Goal: Check status: Check status

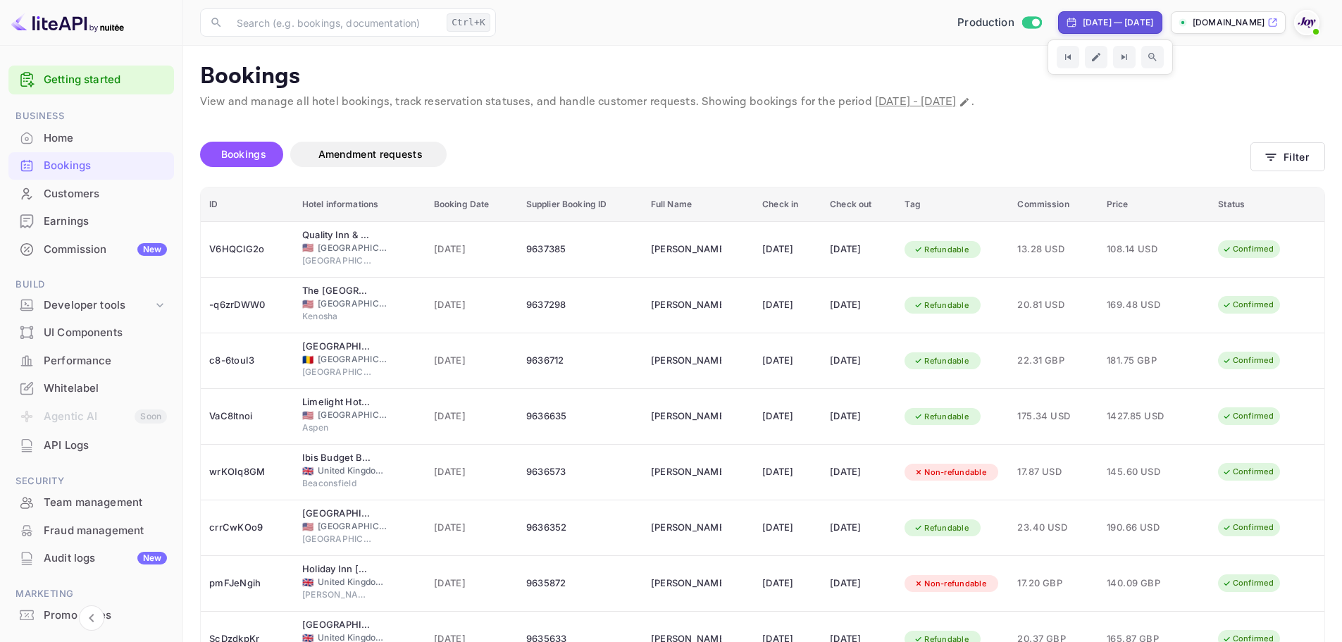
click at [1083, 23] on div "[DATE] — [DATE]" at bounding box center [1118, 22] width 70 height 13
select select "7"
select select "2025"
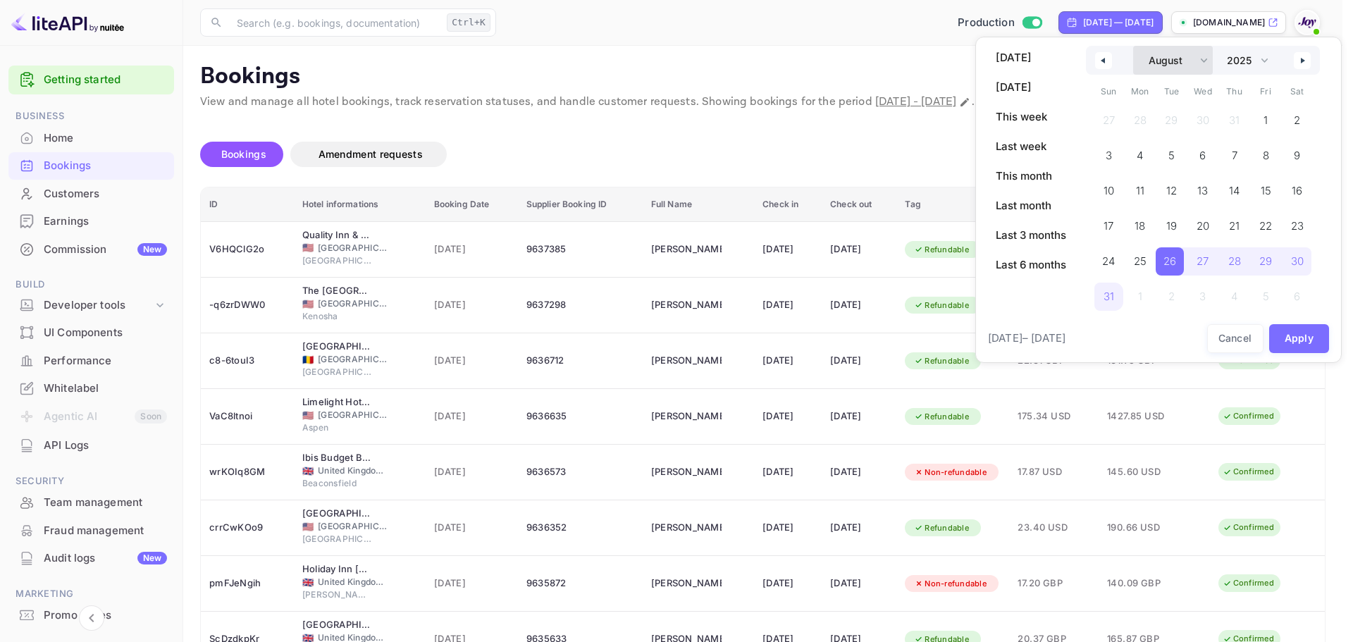
click at [1205, 59] on select "January February March April May June July August September October November De…" at bounding box center [1173, 60] width 80 height 29
click at [1133, 46] on select "January February March April May June July August September October November De…" at bounding box center [1173, 60] width 80 height 29
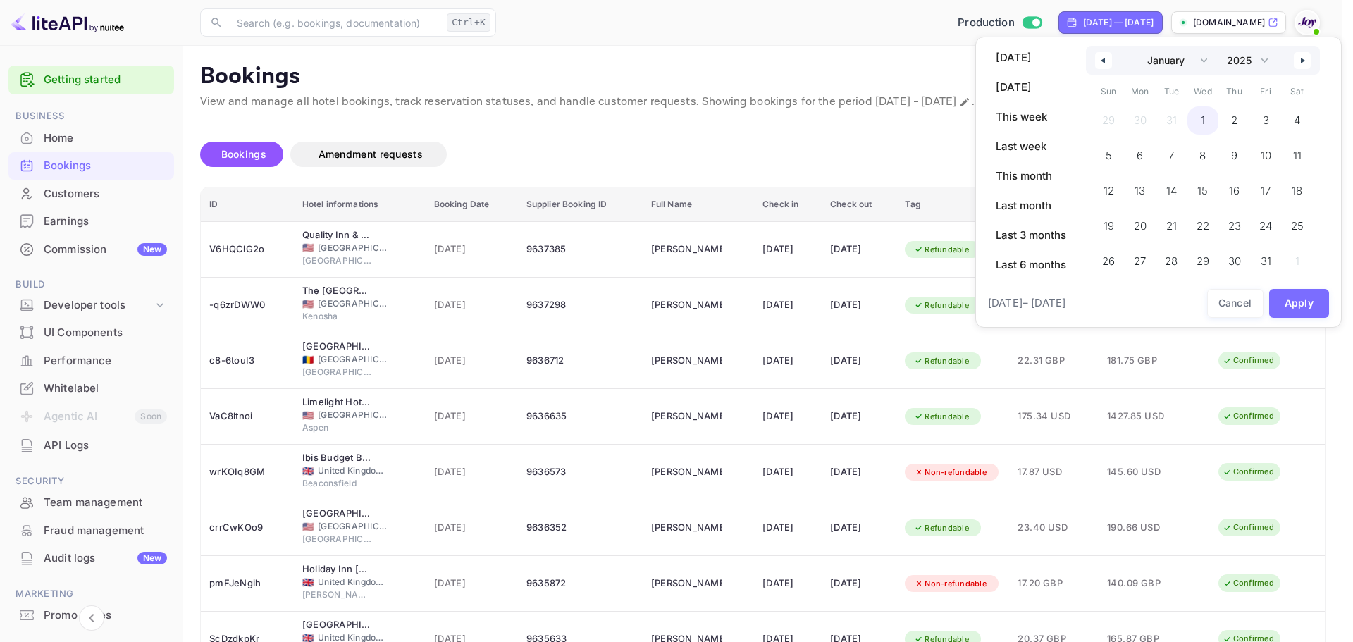
click at [1203, 118] on span "1" at bounding box center [1203, 120] width 4 height 25
click at [1302, 63] on button "button" at bounding box center [1302, 60] width 17 height 17
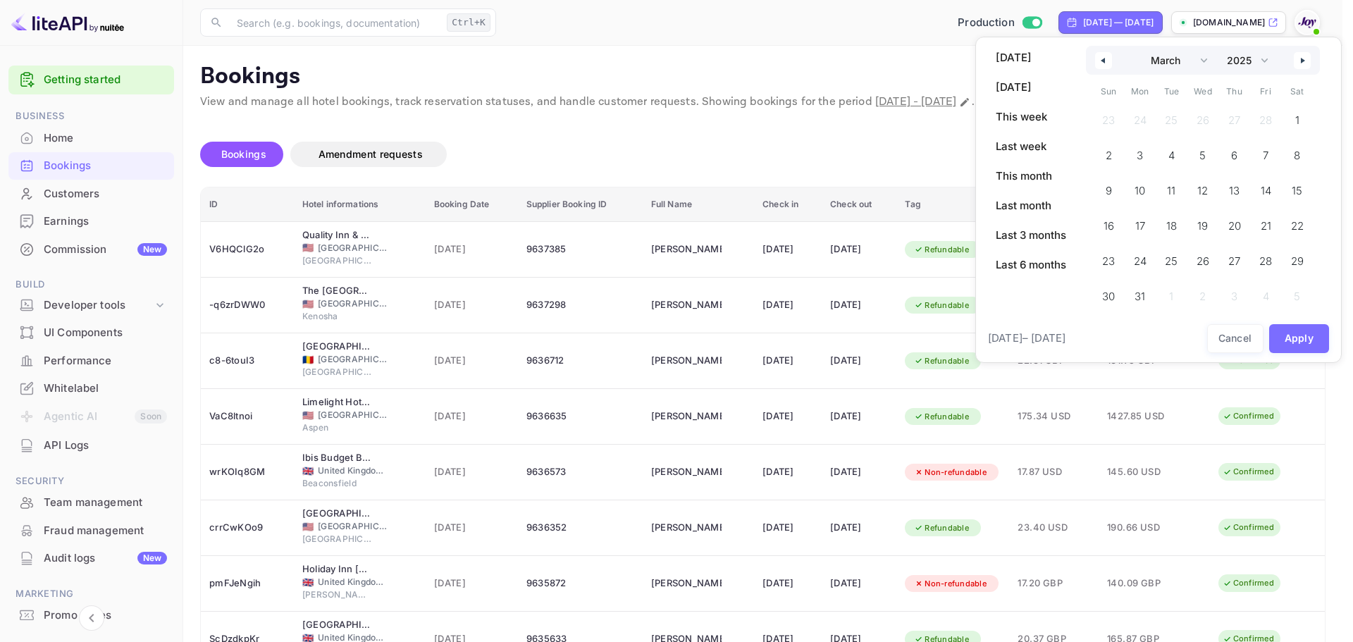
click at [1302, 63] on button "button" at bounding box center [1302, 60] width 17 height 17
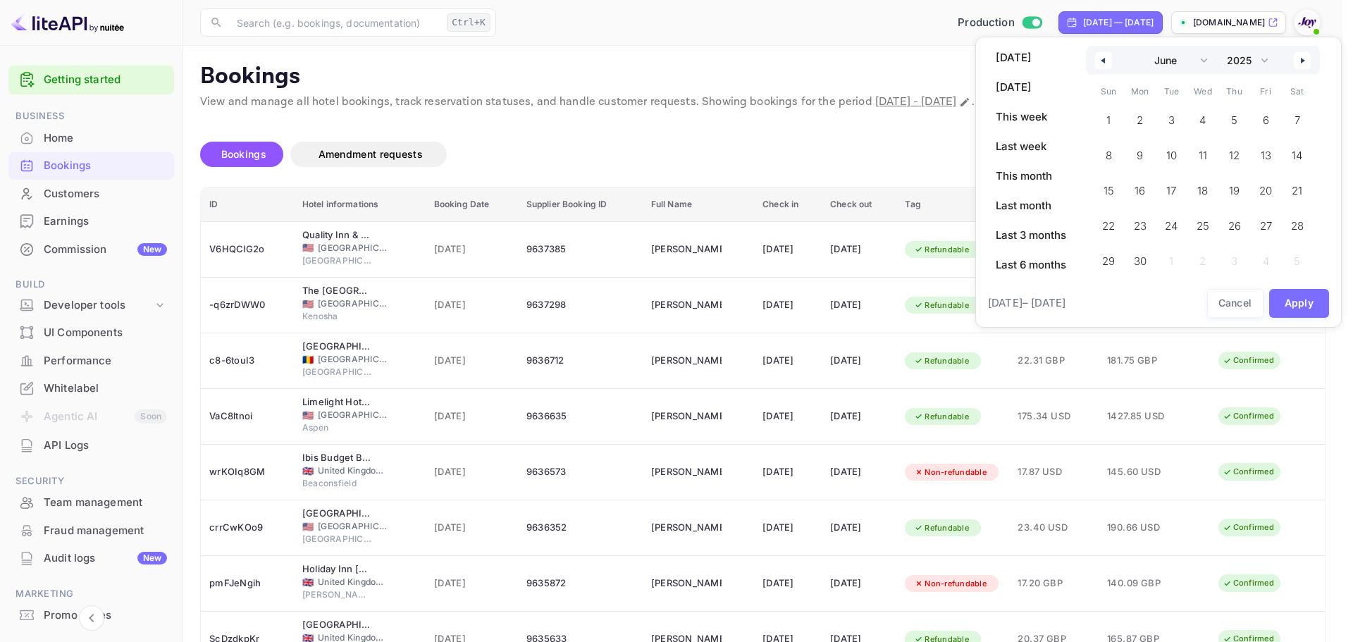
click at [1302, 63] on button "button" at bounding box center [1302, 60] width 17 height 17
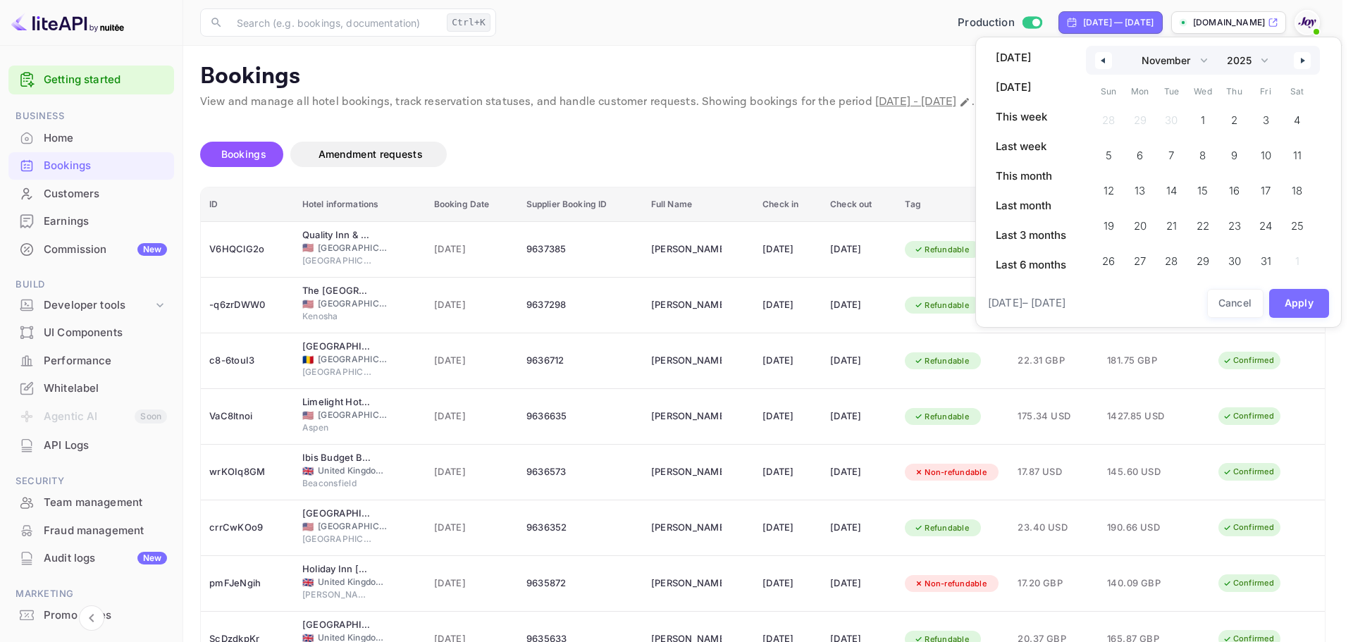
click at [1302, 63] on button "button" at bounding box center [1302, 60] width 17 height 17
select select "0"
select select "2026"
click at [1302, 63] on button "button" at bounding box center [1302, 60] width 17 height 17
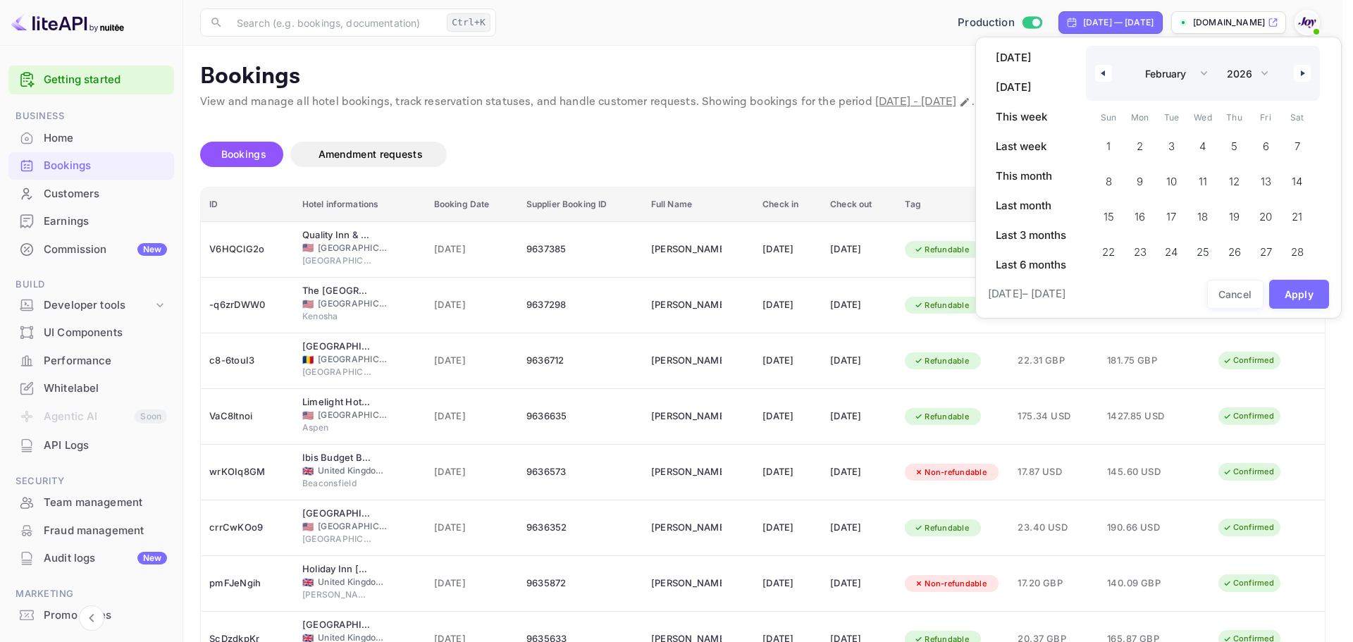
click at [1304, 70] on button "button" at bounding box center [1302, 73] width 17 height 17
click at [1304, 70] on div "January February March April May June July August September October November [D…" at bounding box center [1203, 60] width 234 height 29
click at [1303, 63] on button "button" at bounding box center [1302, 60] width 17 height 17
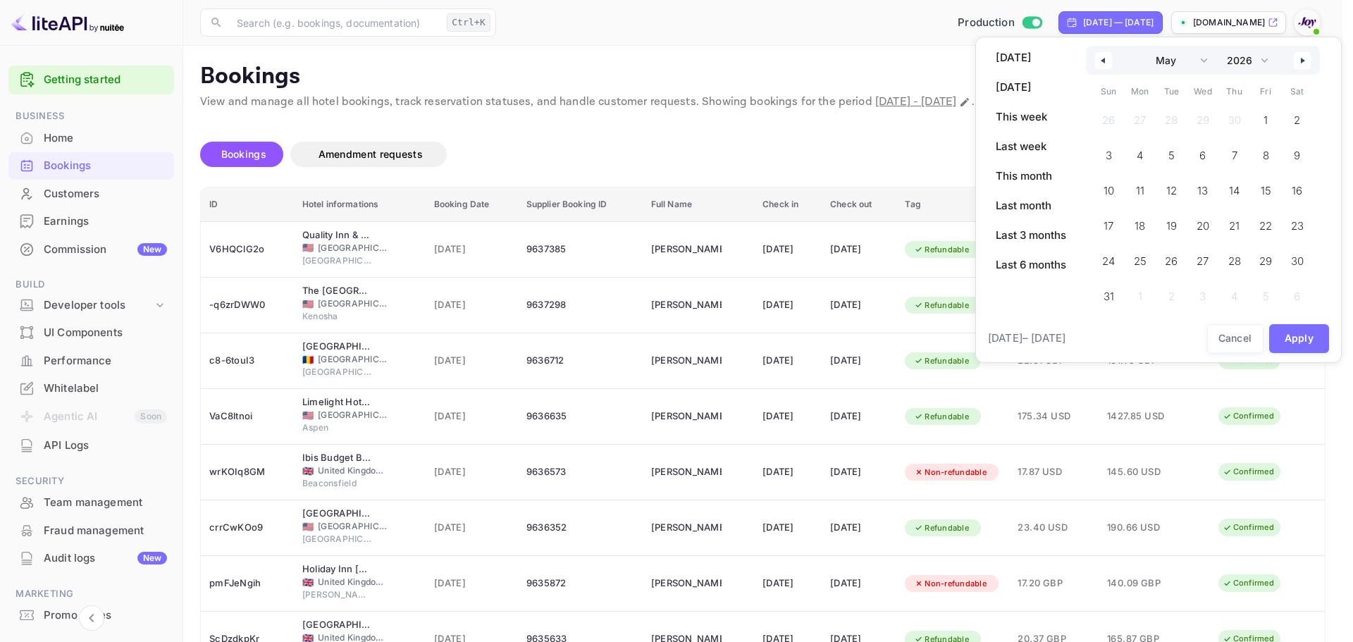
click at [1303, 63] on button "button" at bounding box center [1302, 60] width 17 height 17
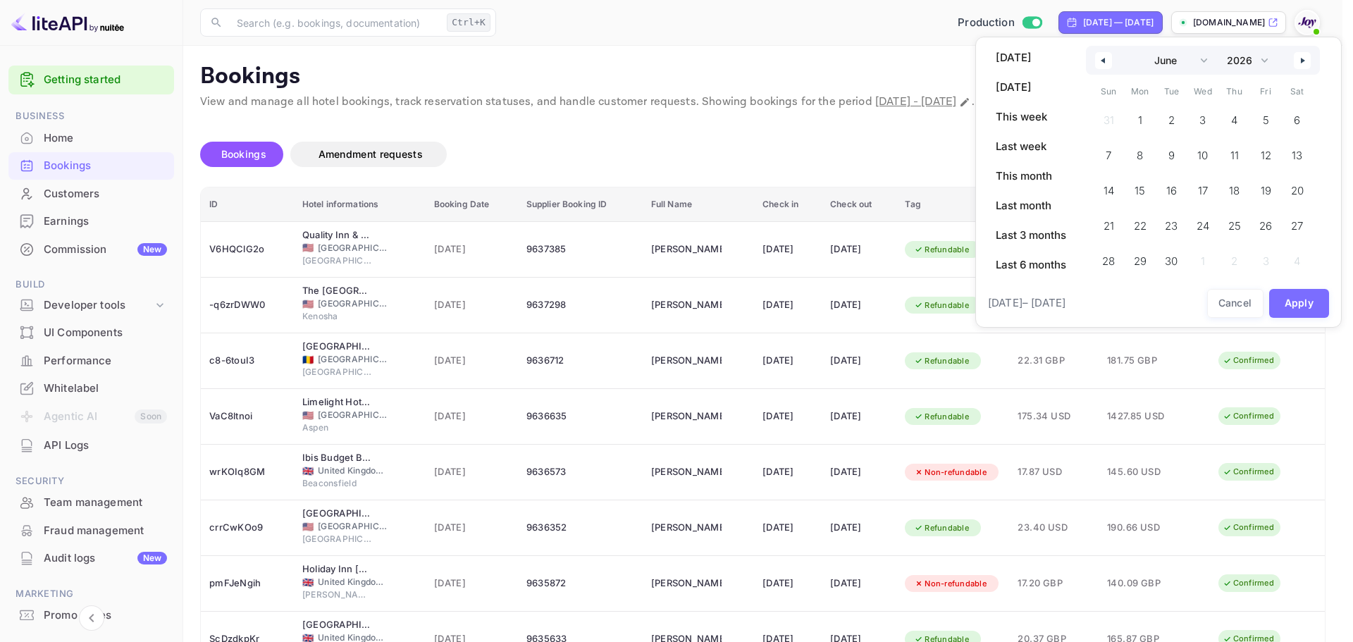
click at [1303, 63] on button "button" at bounding box center [1302, 60] width 17 height 17
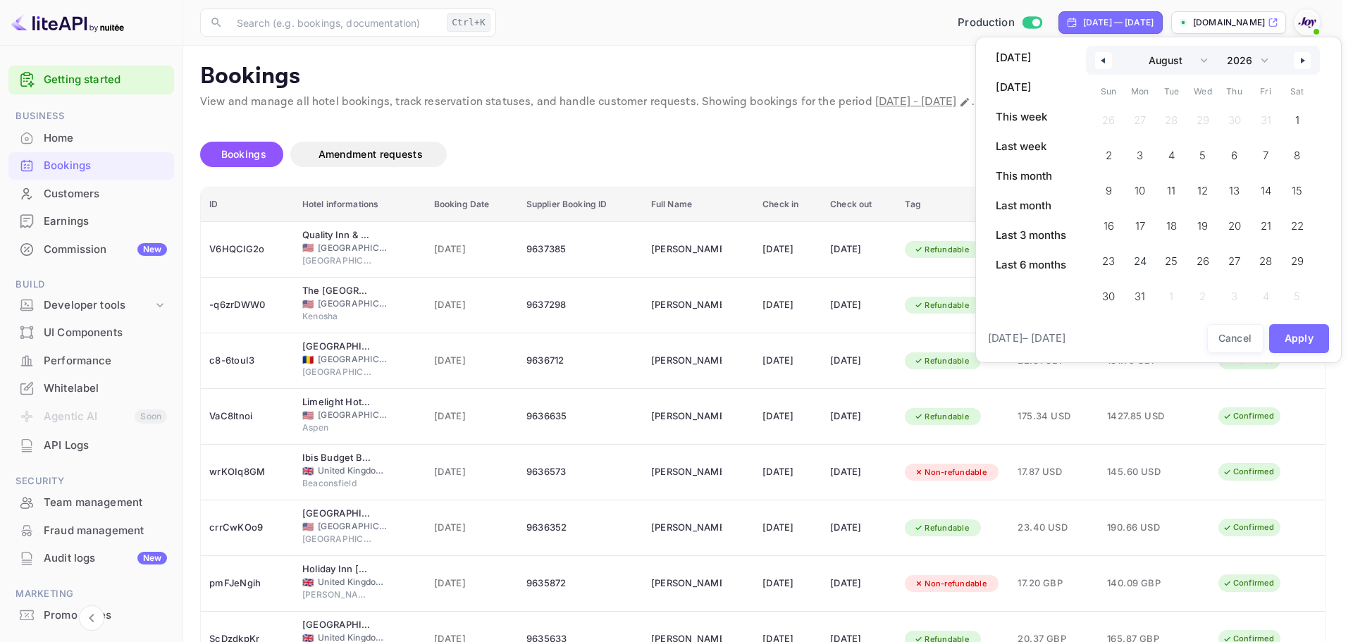
click at [1303, 63] on icon "button" at bounding box center [1304, 61] width 7 height 6
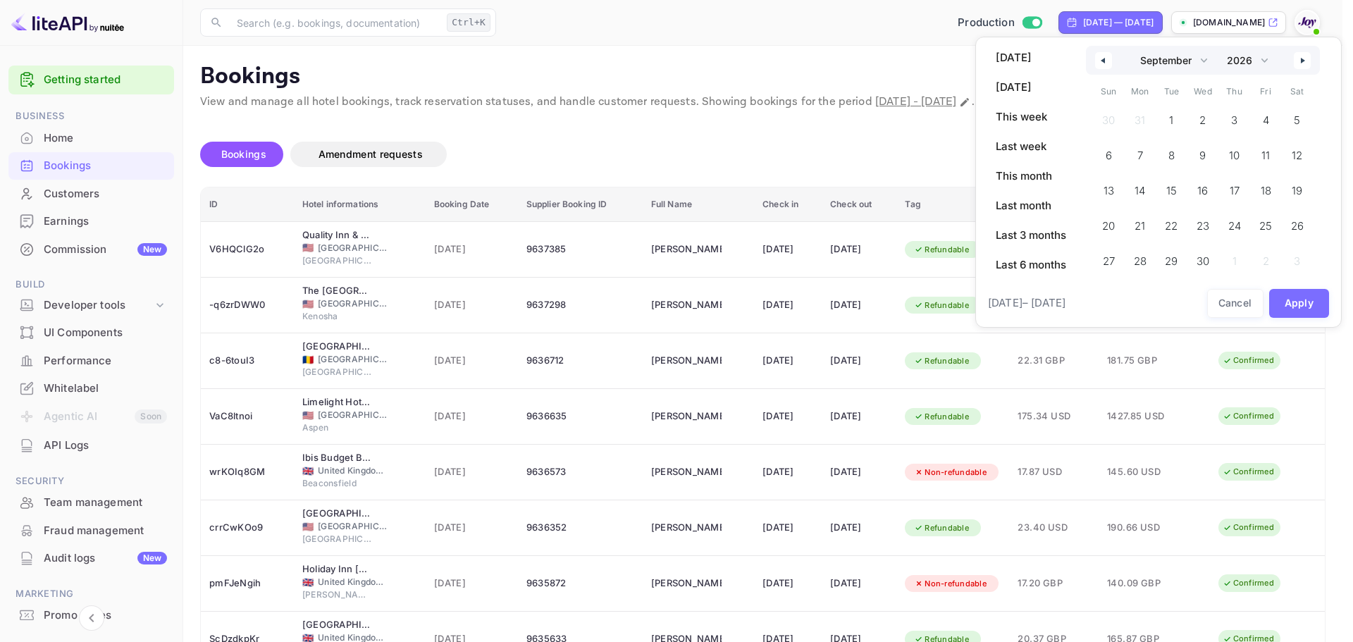
click at [1303, 63] on icon "button" at bounding box center [1304, 61] width 7 height 6
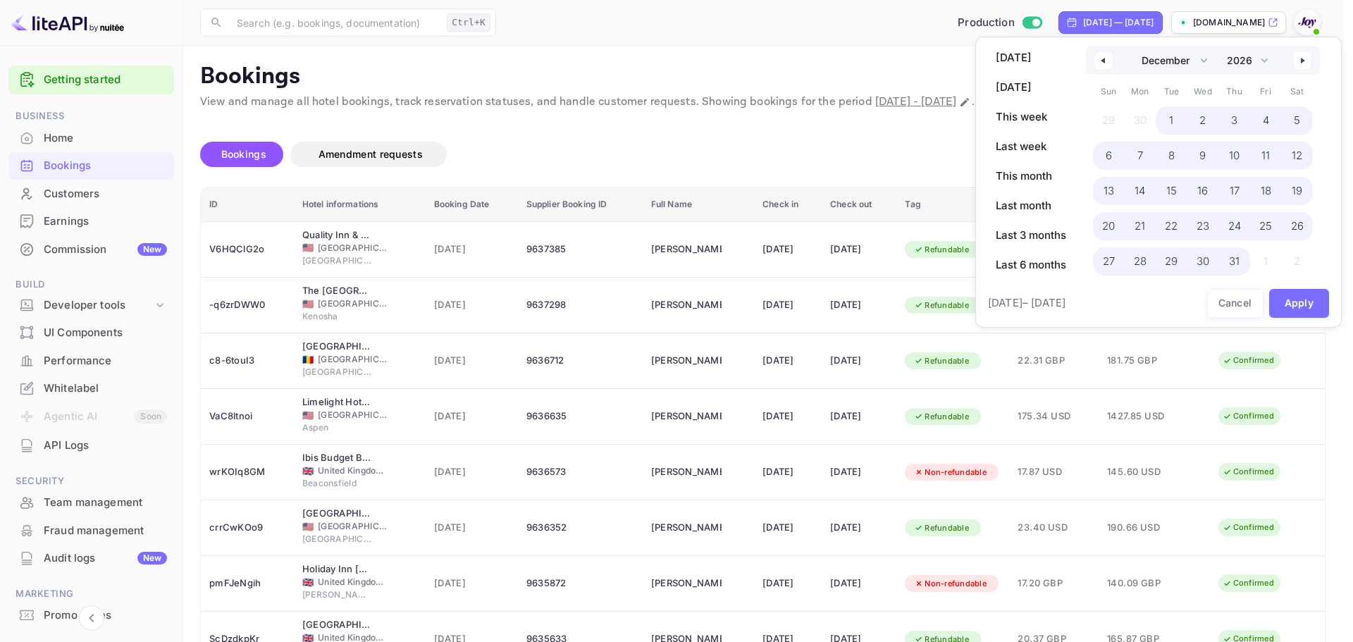
drag, startPoint x: 1230, startPoint y: 252, endPoint x: 1242, endPoint y: 261, distance: 14.7
click at [1232, 254] on span "31" at bounding box center [1234, 261] width 11 height 25
select select "0"
select select "2025"
click at [1310, 306] on button "Apply" at bounding box center [1299, 303] width 61 height 29
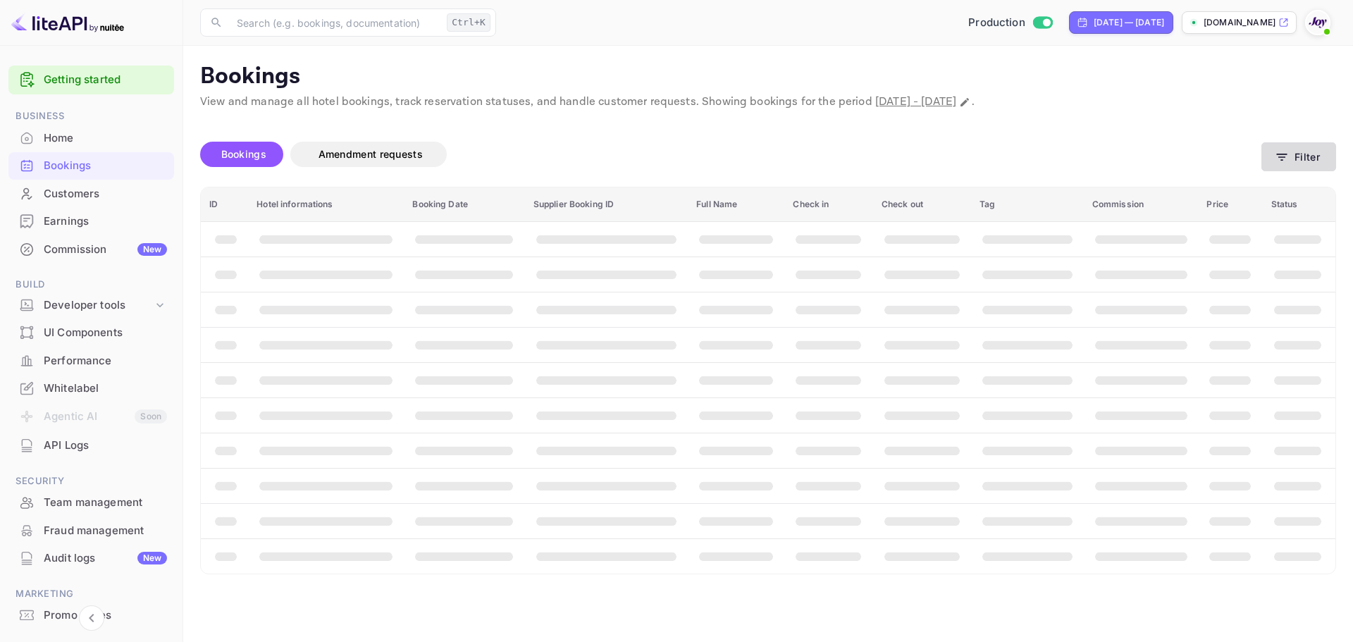
click at [1312, 142] on button "Filter" at bounding box center [1298, 156] width 75 height 29
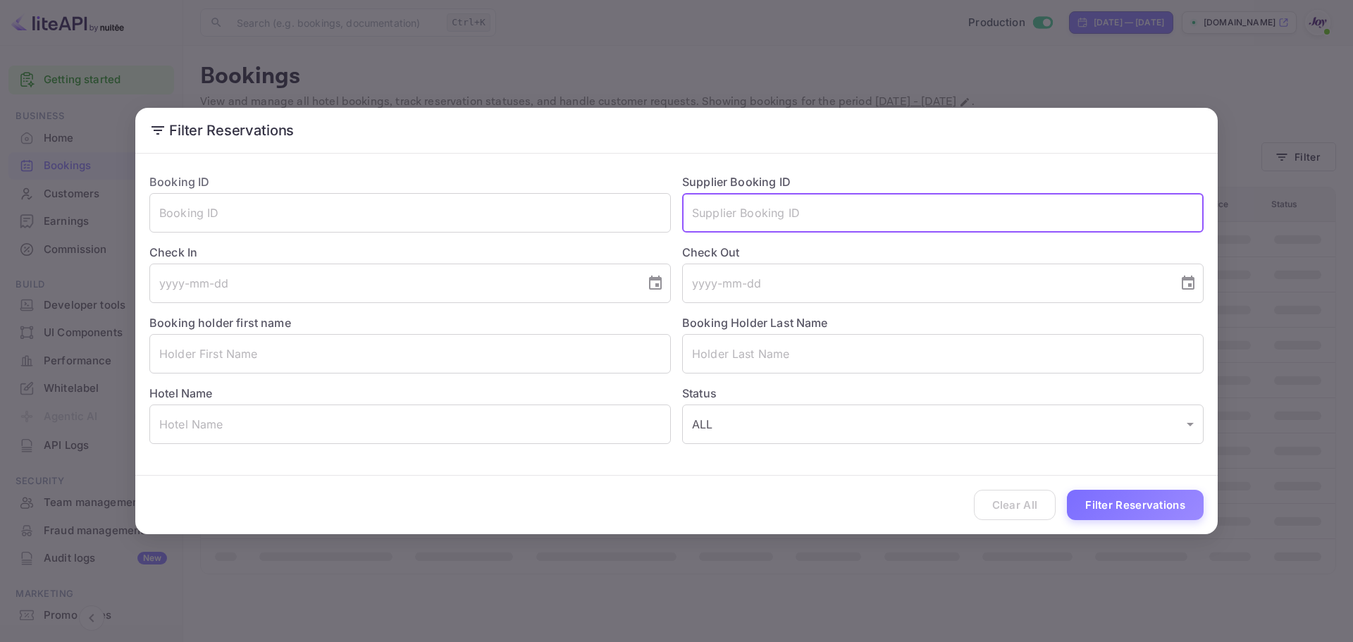
click at [725, 202] on input "text" at bounding box center [942, 212] width 521 height 39
paste input "d0a9d5cb6b"
drag, startPoint x: 784, startPoint y: 204, endPoint x: 623, endPoint y: 204, distance: 161.4
click at [623, 204] on div "Booking ID ​ Supplier Booking ID d0a9d5cb6b ​ Check In ​ Check Out ​ Booking ho…" at bounding box center [670, 303] width 1065 height 282
paste input "9164488"
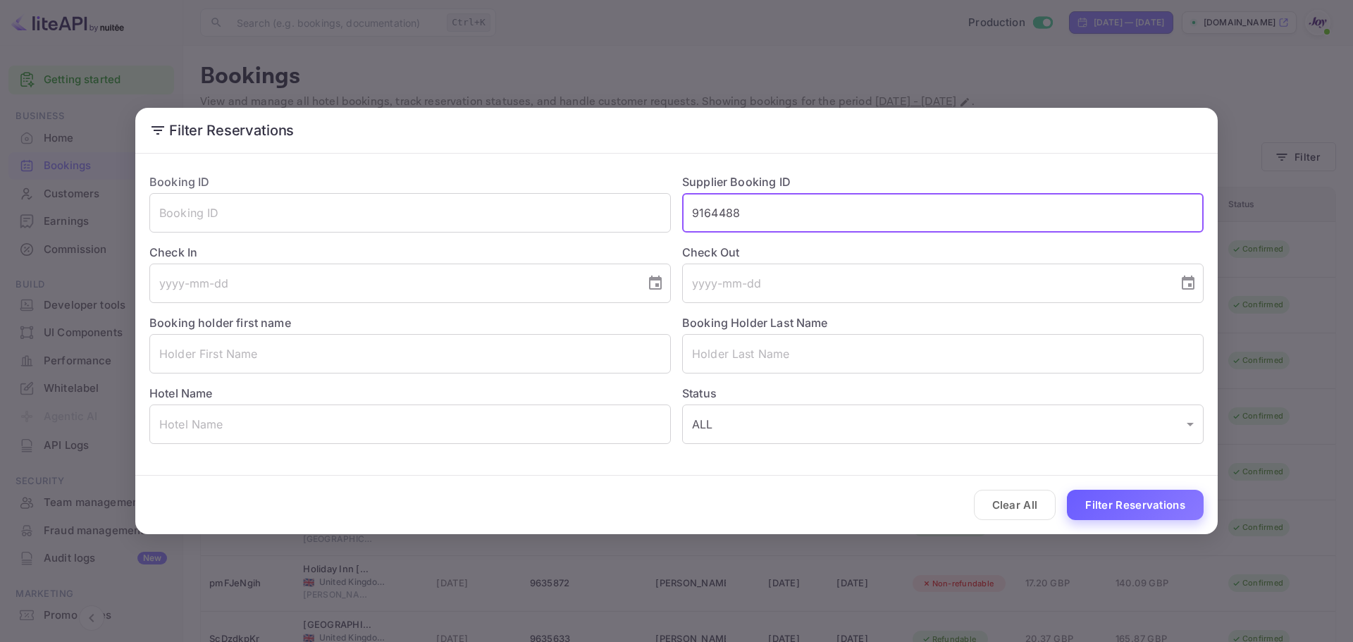
type input "9164488"
click at [1147, 508] on button "Filter Reservations" at bounding box center [1135, 505] width 137 height 30
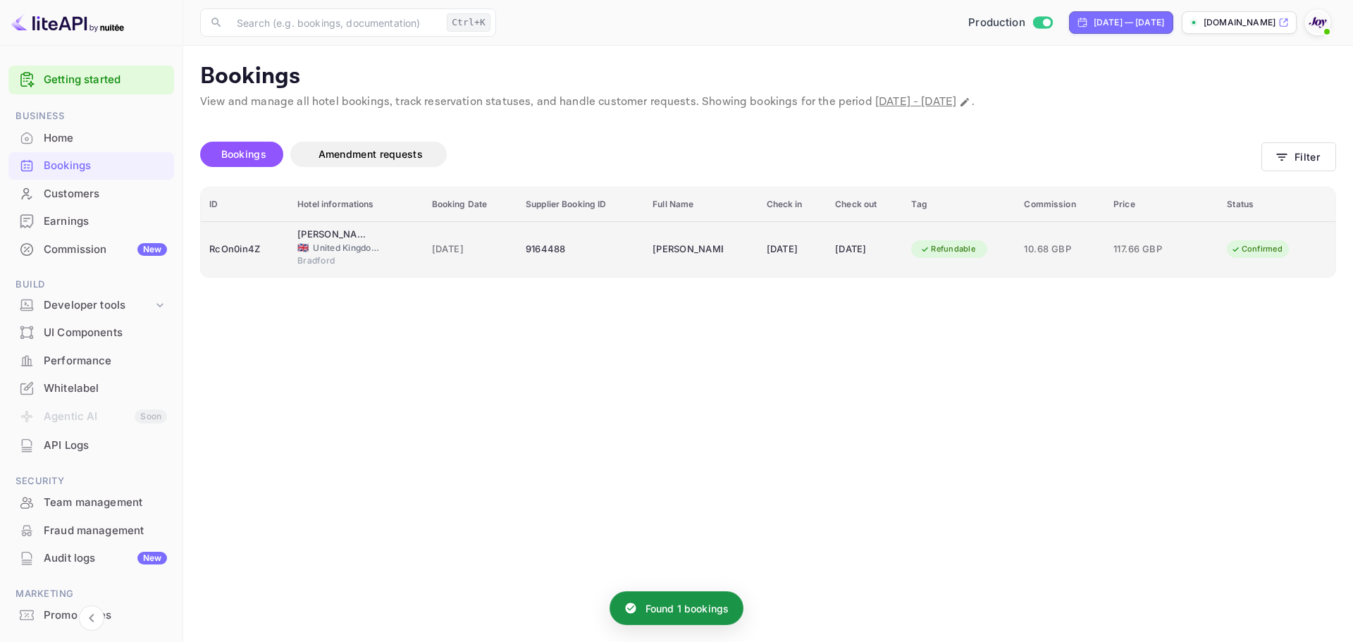
click at [594, 254] on div "9164488" at bounding box center [581, 249] width 110 height 23
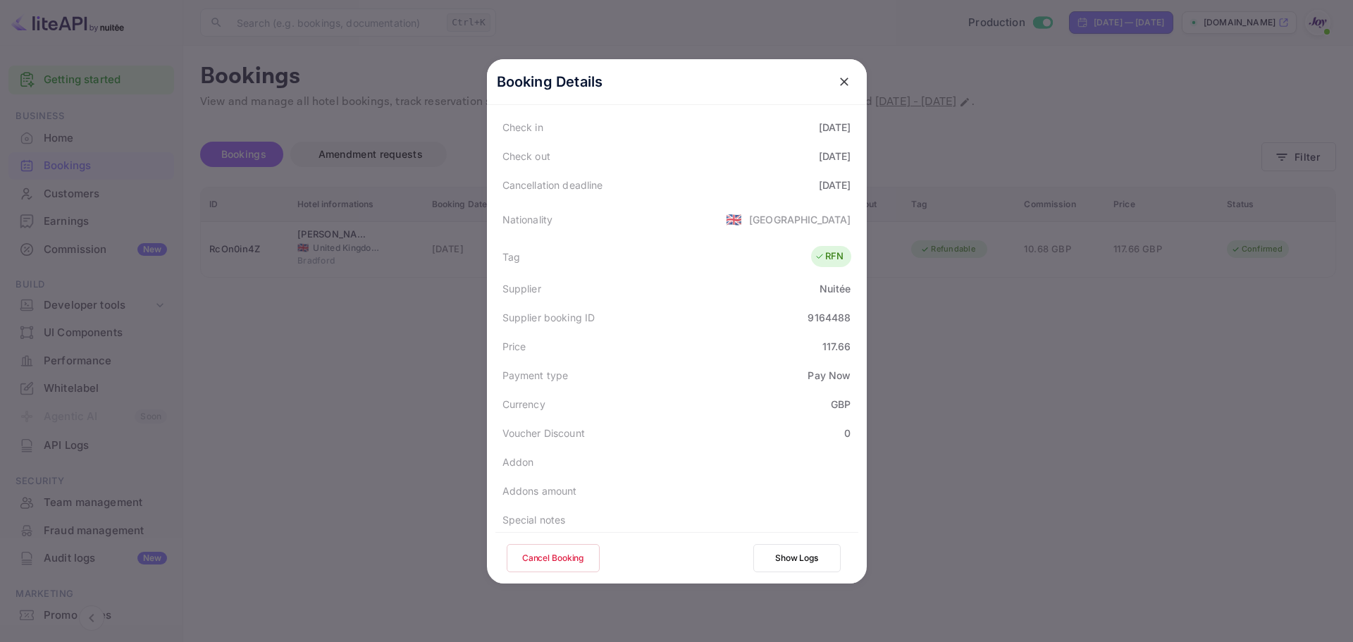
scroll to position [282, 0]
